Goal: Information Seeking & Learning: Learn about a topic

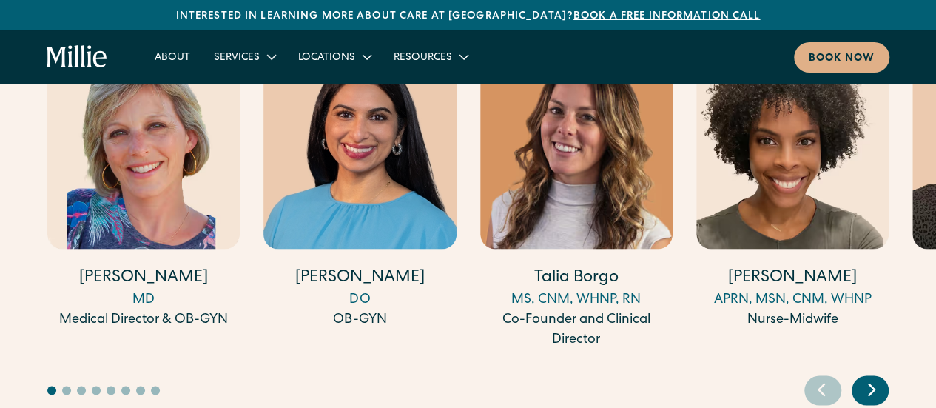
scroll to position [4080, 0]
click at [858, 376] on div "Next slide" at bounding box center [870, 391] width 37 height 30
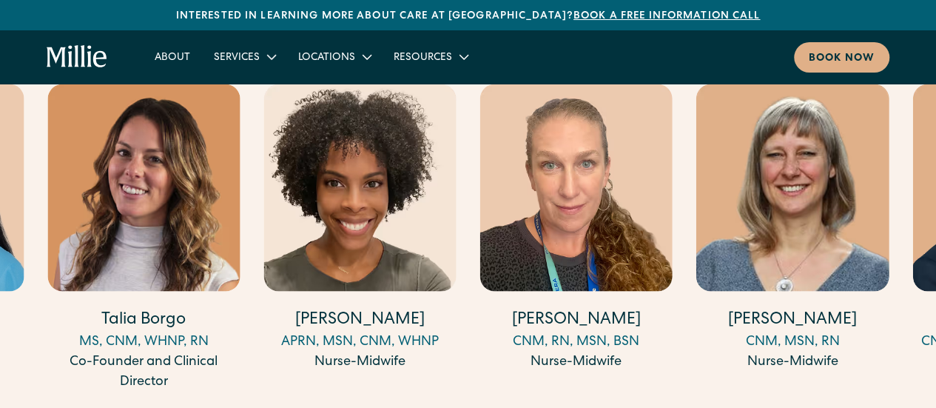
scroll to position [4040, 0]
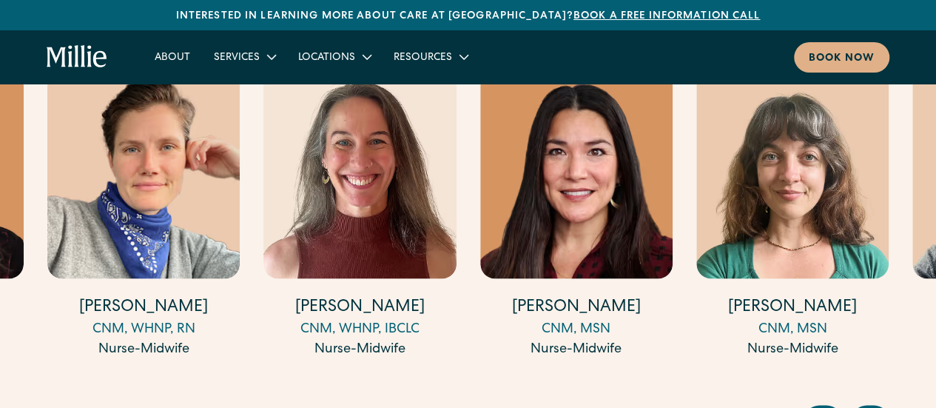
scroll to position [4049, 0]
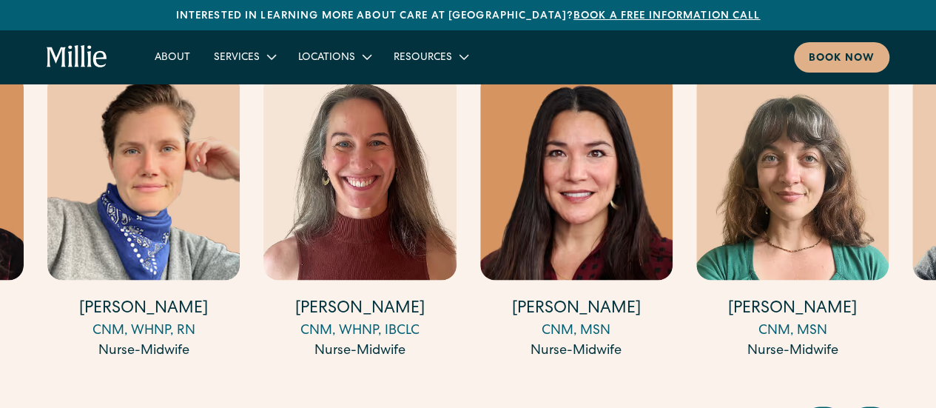
click at [149, 297] on h4 "[PERSON_NAME]" at bounding box center [143, 308] width 192 height 23
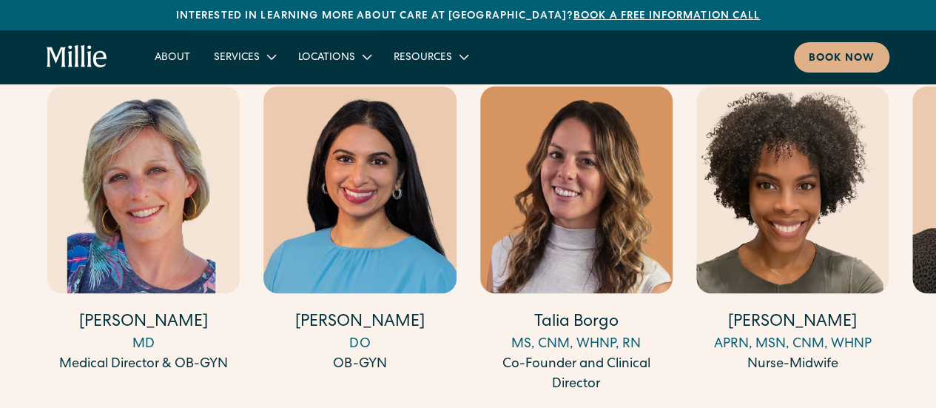
scroll to position [3944, 0]
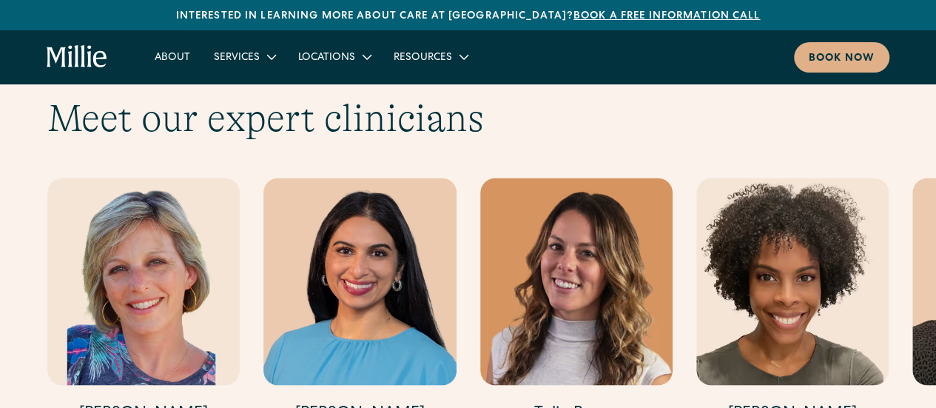
click at [608, 300] on img "3 / 17" at bounding box center [576, 281] width 192 height 207
click at [425, 214] on img "2 / 17" at bounding box center [359, 281] width 192 height 207
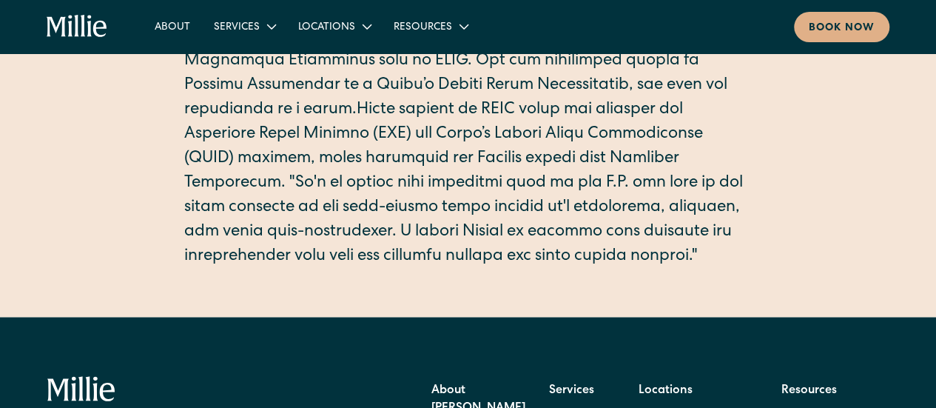
scroll to position [575, 0]
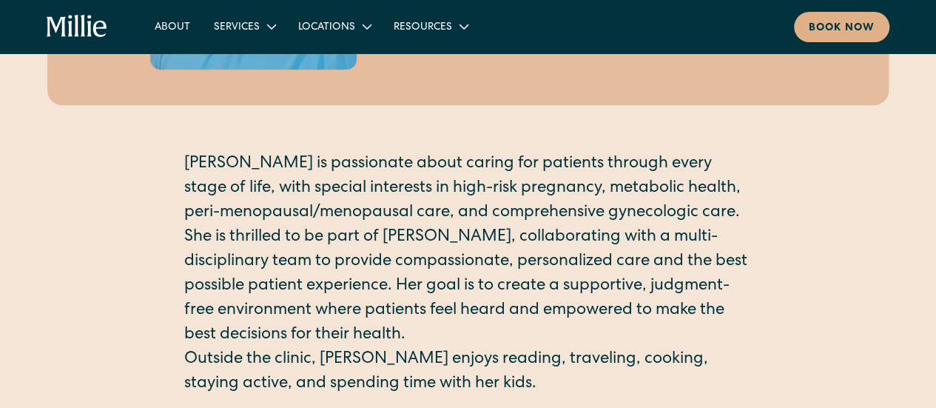
scroll to position [286, 0]
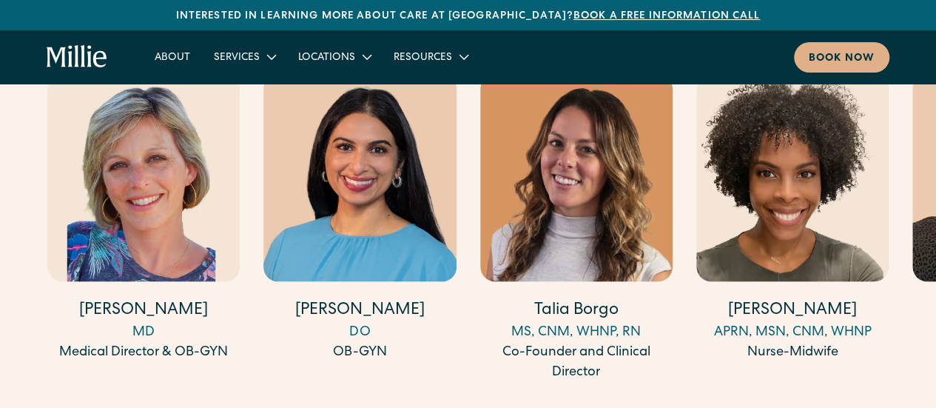
scroll to position [4044, 0]
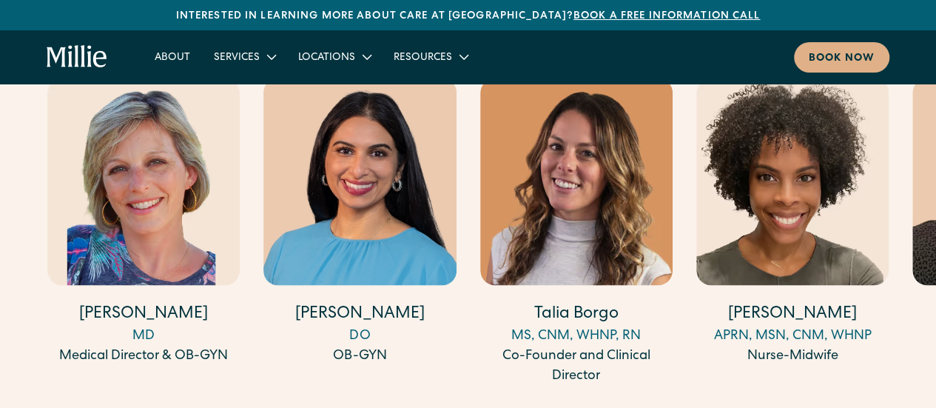
click at [806, 195] on img "4 / 17" at bounding box center [792, 181] width 192 height 207
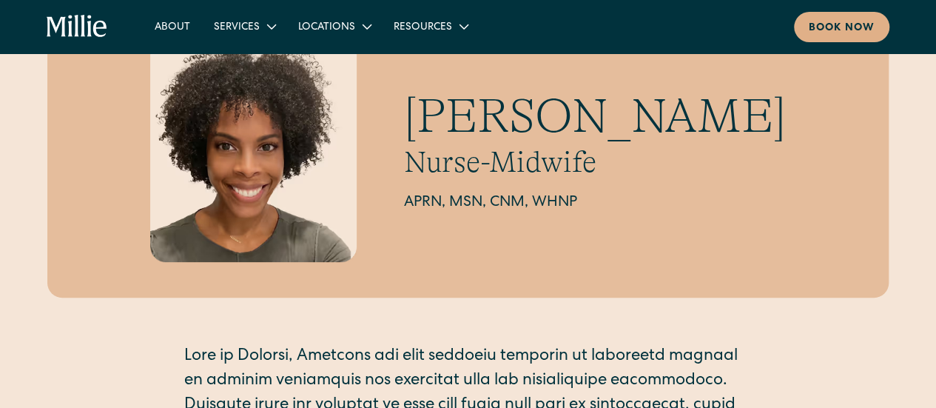
scroll to position [95, 0]
